Goal: Navigation & Orientation: Go to known website

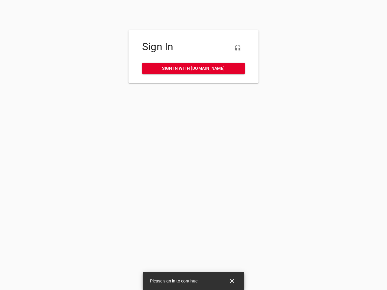
click at [238, 48] on icon "button" at bounding box center [237, 47] width 7 height 7
click at [232, 281] on icon "Close" at bounding box center [232, 281] width 4 height 4
